Goal: Information Seeking & Learning: Learn about a topic

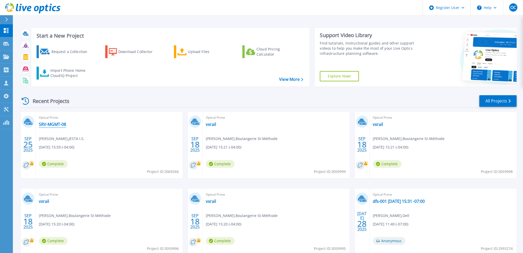
click at [52, 124] on link "SRV-MGMT-08" at bounding box center [52, 124] width 27 height 5
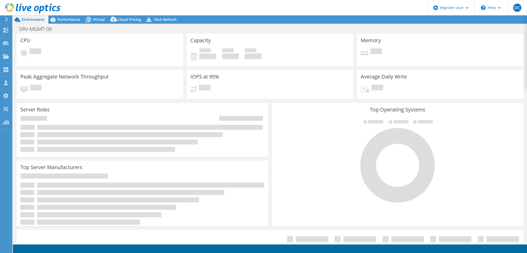
select select "[GEOGRAPHIC_DATA]"
select select "USD"
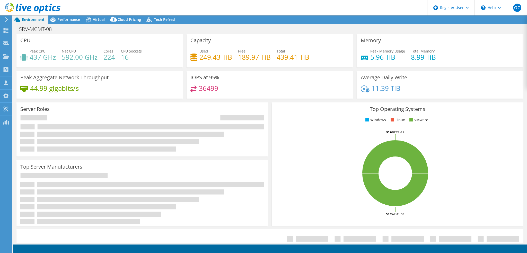
radio input "true"
radio input "false"
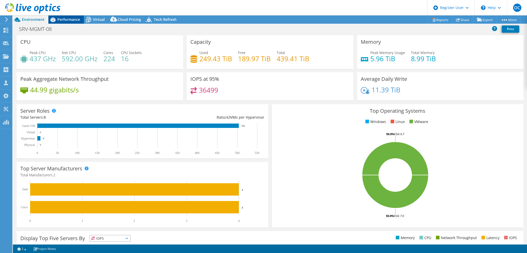
click at [77, 19] on span "Performance" at bounding box center [68, 19] width 23 height 5
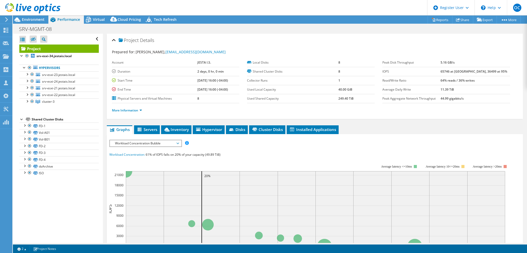
click at [173, 143] on span "Workload Concentration Bubble" at bounding box center [145, 143] width 66 height 6
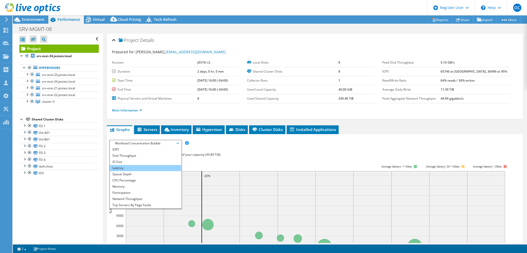
scroll to position [19, 0]
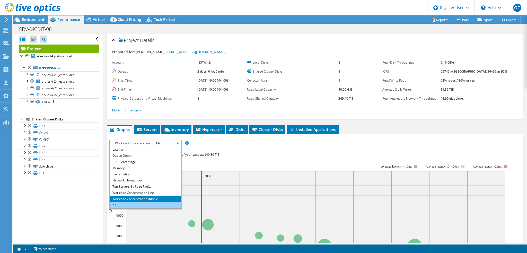
click at [147, 202] on li "All" at bounding box center [145, 205] width 71 height 6
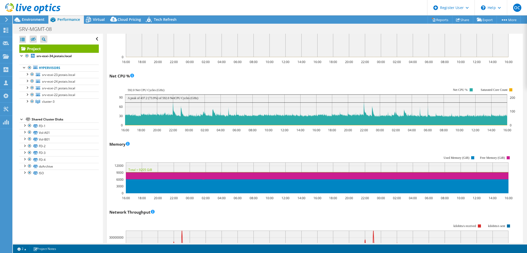
scroll to position [437, 0]
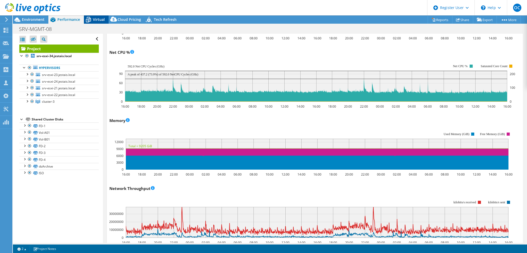
click at [95, 19] on span "Virtual" at bounding box center [99, 19] width 12 height 5
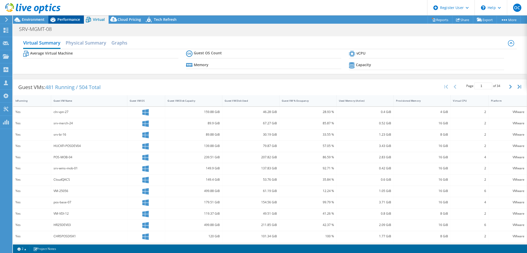
click at [68, 20] on span "Performance" at bounding box center [68, 19] width 23 height 5
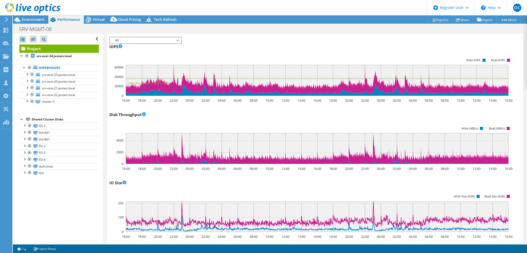
scroll to position [0, 0]
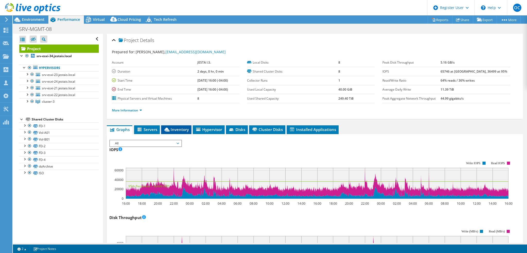
click at [189, 130] on li "Inventory" at bounding box center [176, 129] width 30 height 9
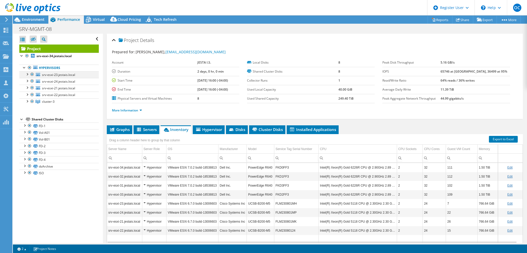
click at [33, 74] on div at bounding box center [32, 74] width 5 height 6
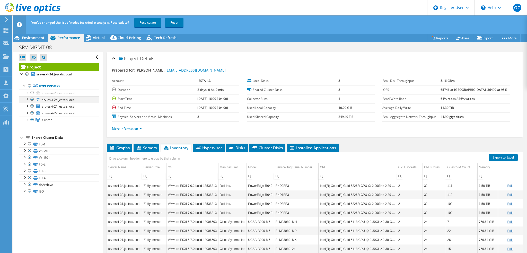
click at [32, 99] on div at bounding box center [32, 99] width 5 height 6
click at [33, 106] on div at bounding box center [32, 106] width 5 height 6
click at [33, 112] on div at bounding box center [32, 113] width 5 height 6
click at [149, 24] on link "Recalculate" at bounding box center [147, 22] width 27 height 9
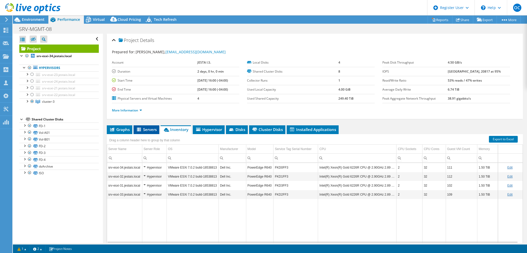
click at [149, 129] on span "Servers" at bounding box center [146, 129] width 21 height 5
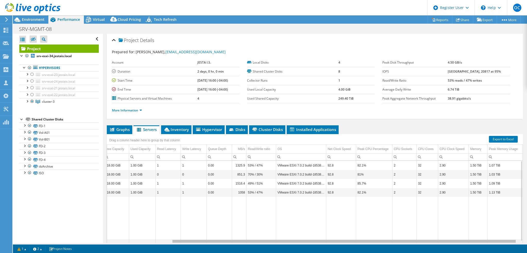
scroll to position [0, 81]
drag, startPoint x: 331, startPoint y: 239, endPoint x: 409, endPoint y: 237, distance: 77.9
click at [409, 237] on body "OC Dell User [PERSON_NAME] [PERSON_NAME][EMAIL_ADDRESS][PERSON_NAME][DOMAIN_NAM…" at bounding box center [263, 126] width 527 height 253
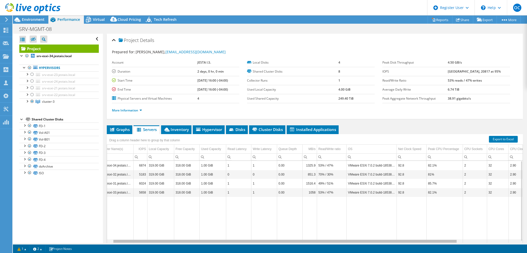
scroll to position [0, 0]
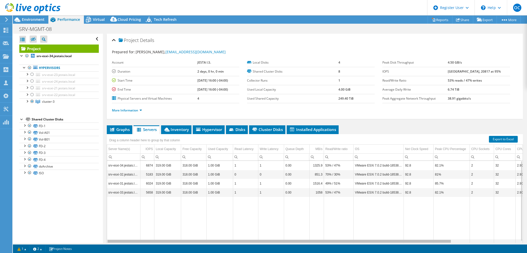
drag, startPoint x: 179, startPoint y: 240, endPoint x: 93, endPoint y: 185, distance: 102.6
click at [93, 224] on body "OC Dell User [PERSON_NAME] [PERSON_NAME][EMAIL_ADDRESS][PERSON_NAME][DOMAIN_NAM…" at bounding box center [263, 126] width 527 height 253
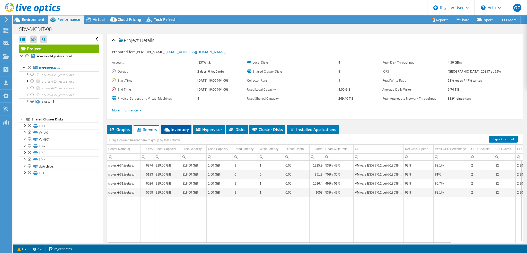
click at [172, 128] on span "Inventory" at bounding box center [176, 129] width 25 height 5
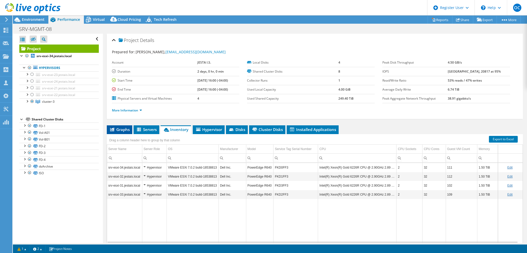
click at [122, 131] on li "Graphs" at bounding box center [119, 129] width 25 height 9
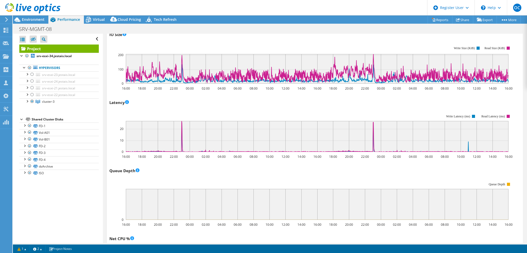
scroll to position [251, 0]
